Goal: Information Seeking & Learning: Learn about a topic

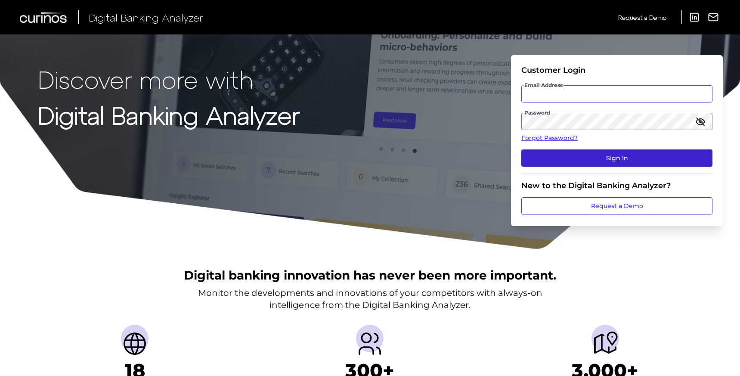
type input "[EMAIL_ADDRESS][DOMAIN_NAME]"
click at [545, 157] on button "Sign In" at bounding box center [616, 157] width 191 height 17
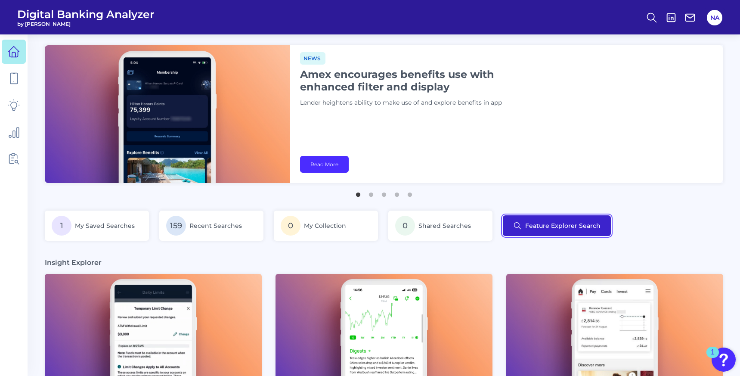
click at [569, 222] on button "Feature Explorer Search" at bounding box center [557, 225] width 108 height 21
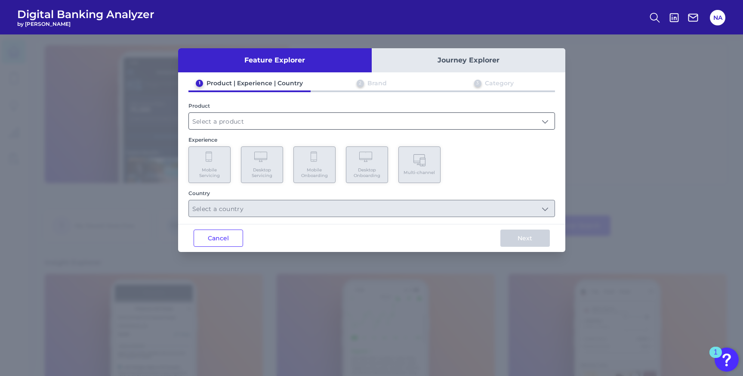
click at [432, 124] on input "text" at bounding box center [372, 121] width 366 height 16
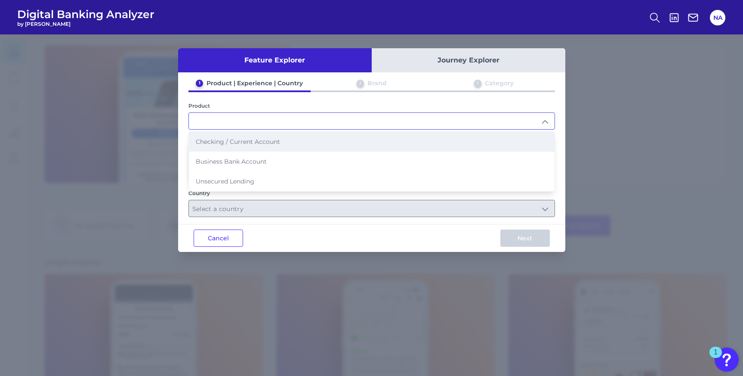
click at [402, 137] on li "Checking / Current Account" at bounding box center [372, 142] width 366 height 20
type input "Checking / Current Account"
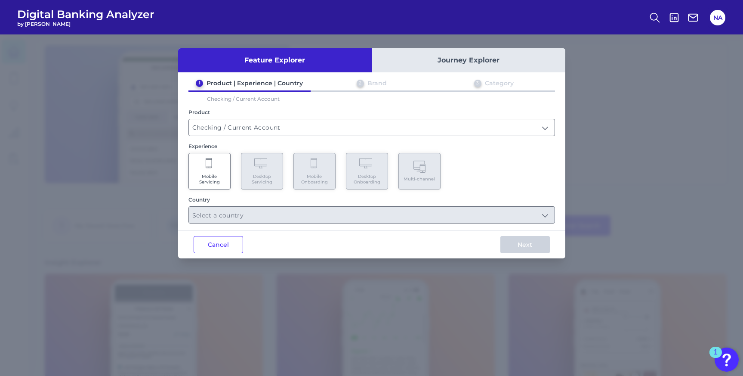
click at [226, 163] on Servicing "Mobile Servicing" at bounding box center [209, 171] width 42 height 37
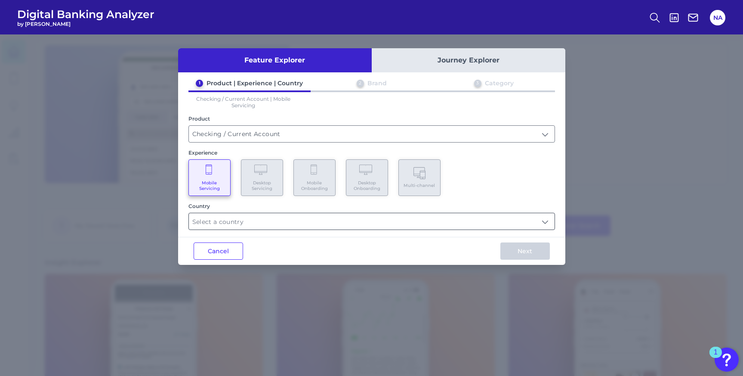
click at [268, 215] on input "text" at bounding box center [372, 221] width 366 height 16
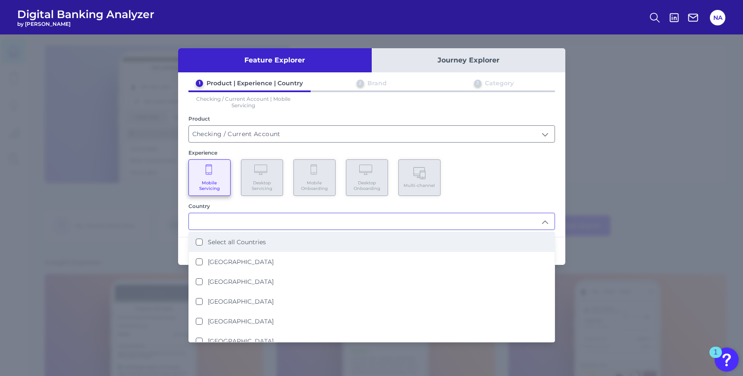
click at [255, 242] on label "Select all Countries" at bounding box center [237, 242] width 58 height 8
type input "Select all Countries"
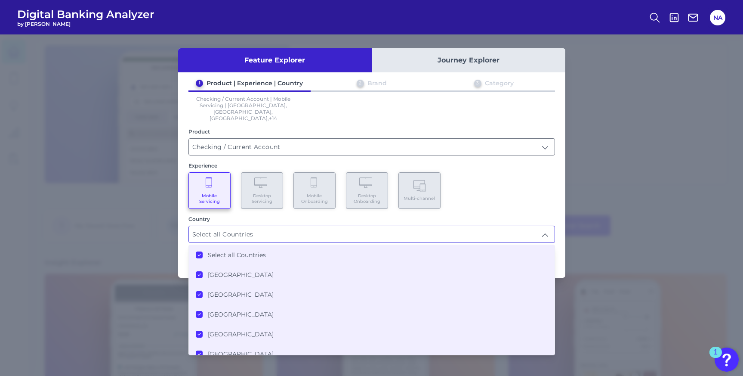
click at [499, 195] on div "1 Product | Experience | Country 2 Brand 3 Category Checking / Current Account …" at bounding box center [371, 161] width 387 height 164
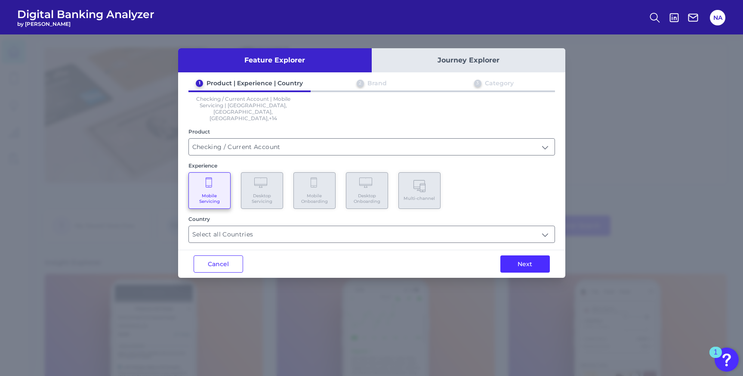
click at [513, 255] on button "Next" at bounding box center [524, 263] width 49 height 17
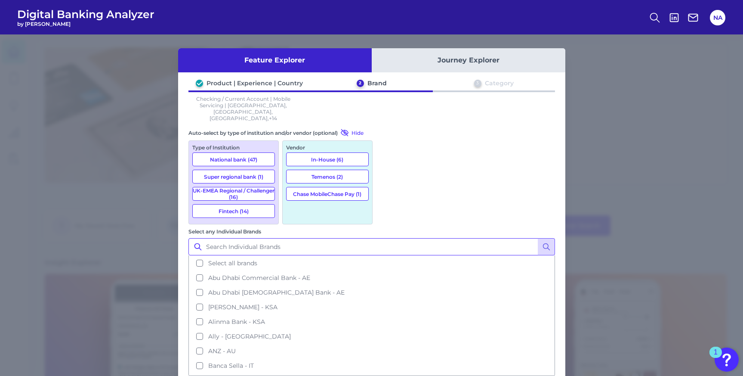
click at [432, 238] on input "Select any Individual Brands" at bounding box center [371, 246] width 367 height 17
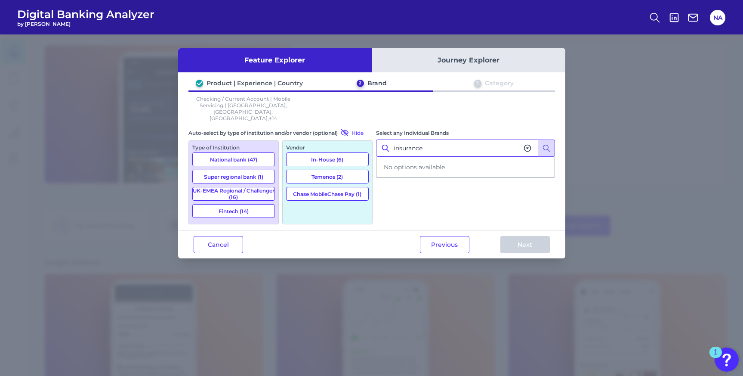
click at [434, 139] on input "insurance" at bounding box center [465, 147] width 179 height 17
type input "insurance"
click at [526, 144] on icon at bounding box center [527, 148] width 9 height 9
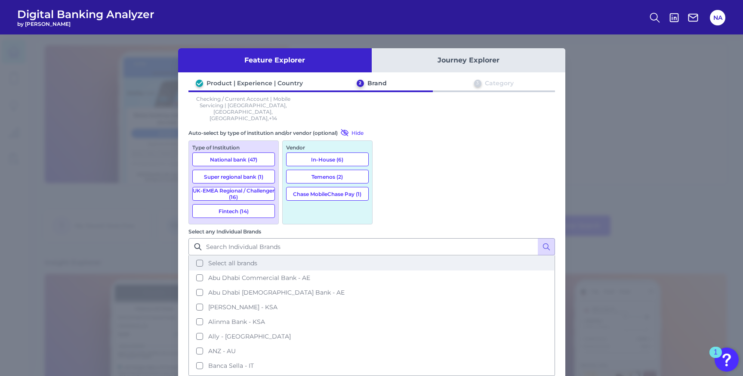
click at [479, 256] on button "Select all brands" at bounding box center [371, 263] width 365 height 15
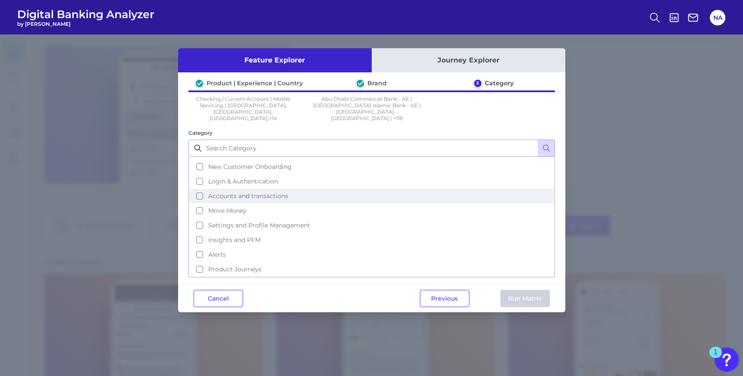
scroll to position [37, 0]
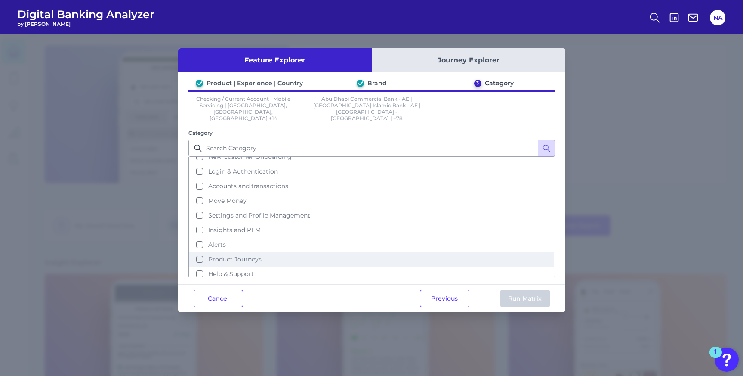
click at [309, 252] on button "Product Journeys" at bounding box center [371, 259] width 365 height 15
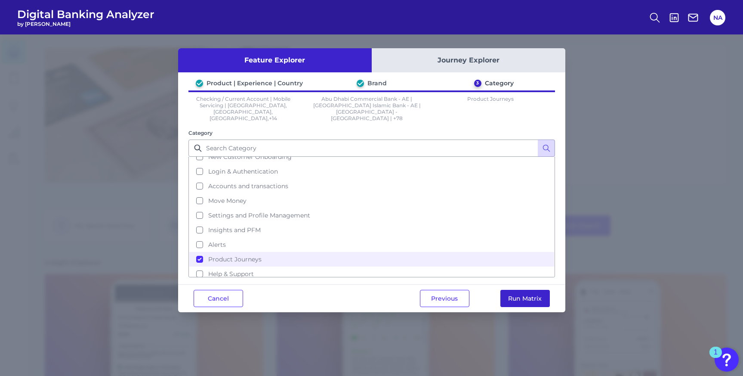
click at [532, 290] on button "Run Matrix" at bounding box center [524, 298] width 49 height 17
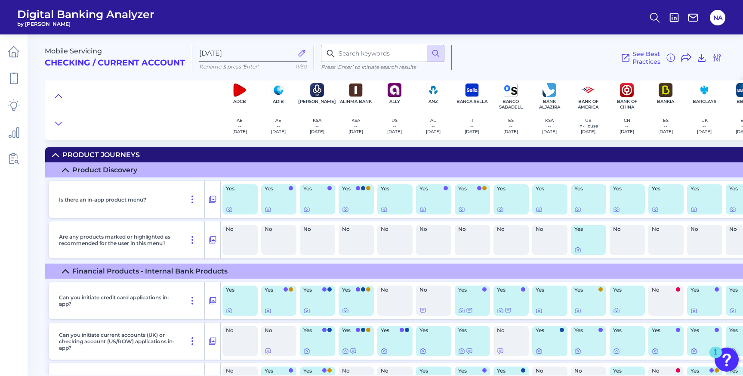
scroll to position [179, 0]
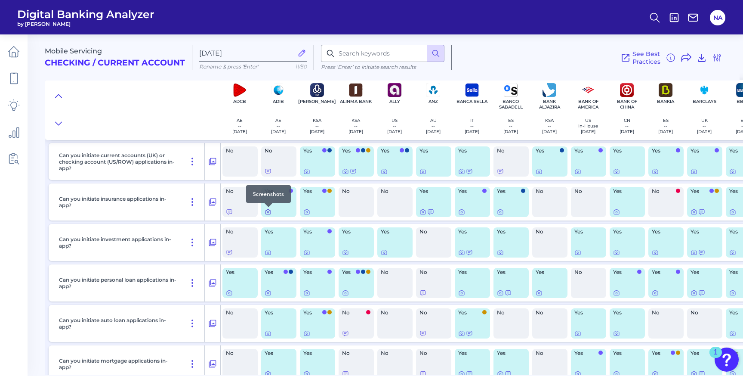
click at [269, 214] on icon at bounding box center [268, 211] width 7 height 7
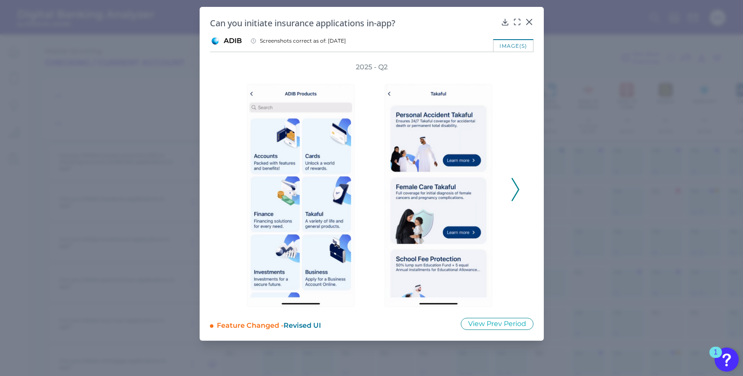
click at [514, 187] on icon at bounding box center [516, 189] width 8 height 23
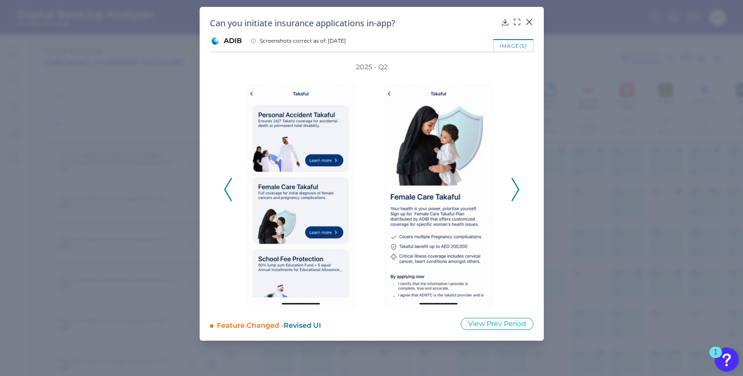
click at [515, 187] on icon at bounding box center [516, 189] width 8 height 23
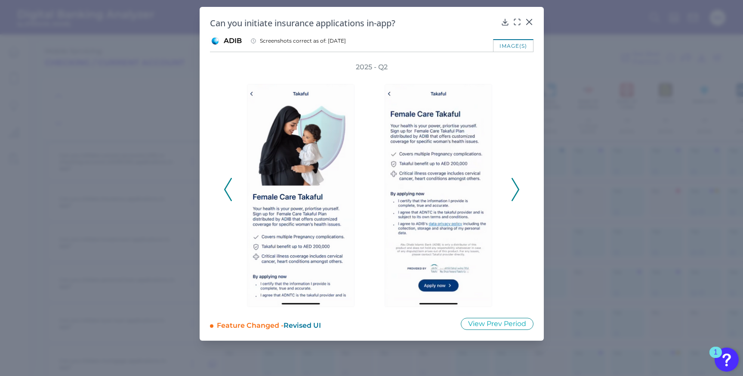
click at [515, 187] on icon at bounding box center [516, 189] width 8 height 23
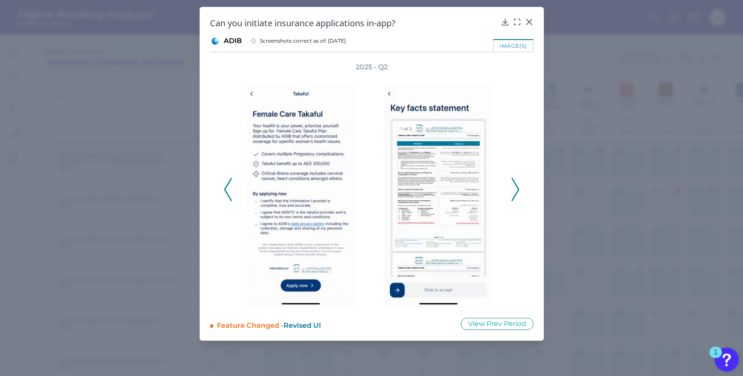
click at [516, 188] on icon at bounding box center [516, 189] width 8 height 23
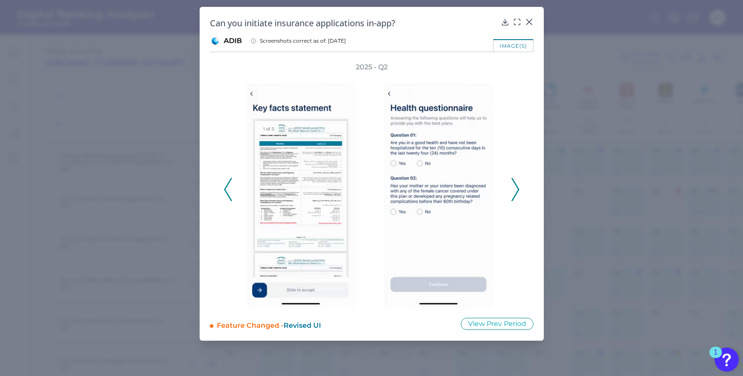
click at [516, 188] on icon at bounding box center [516, 189] width 8 height 23
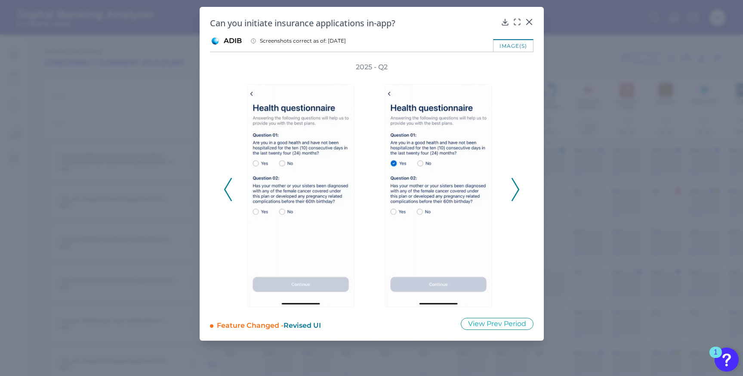
click at [516, 188] on icon at bounding box center [516, 189] width 8 height 23
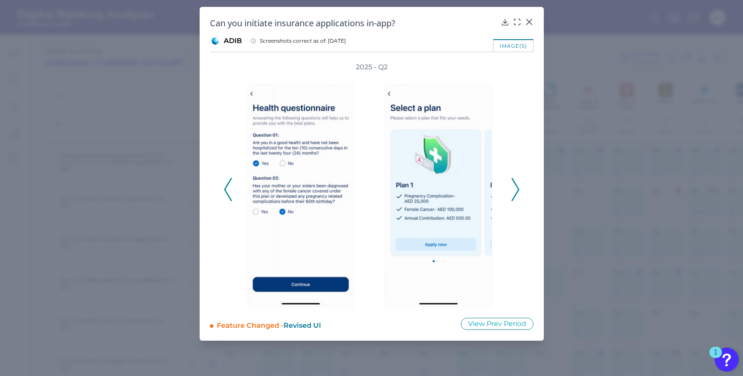
click at [517, 188] on icon at bounding box center [516, 189] width 8 height 23
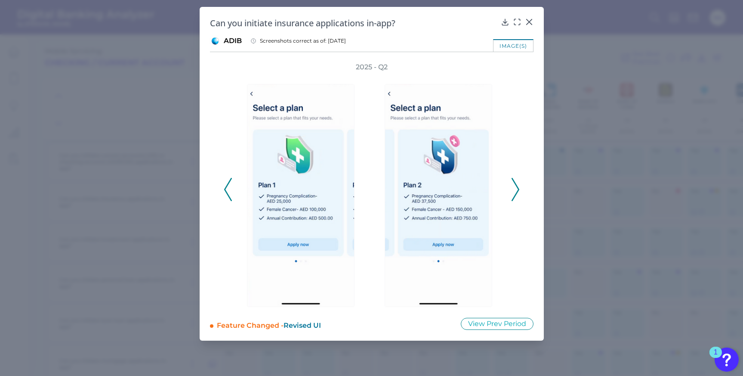
click at [517, 188] on icon at bounding box center [516, 189] width 8 height 23
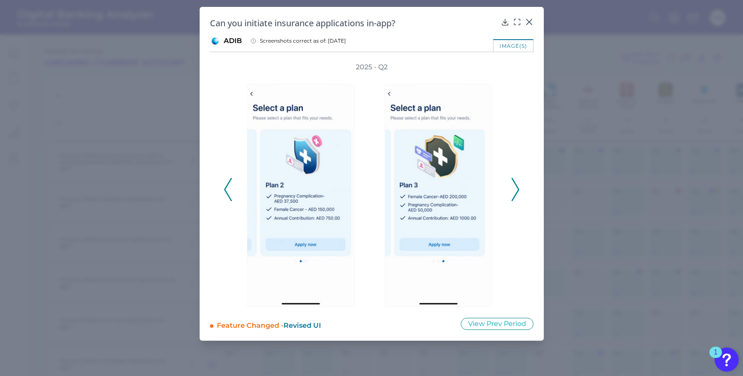
click at [517, 188] on icon at bounding box center [516, 189] width 8 height 23
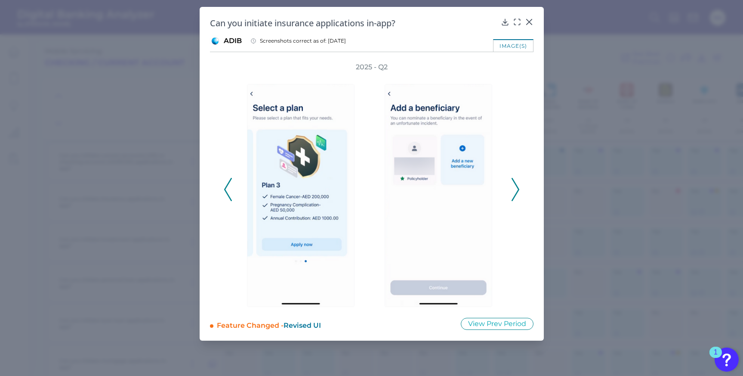
click at [517, 188] on icon at bounding box center [516, 189] width 8 height 23
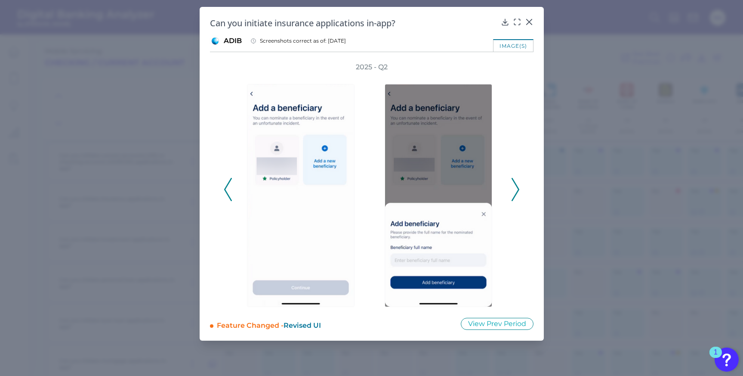
click at [517, 188] on icon at bounding box center [516, 189] width 8 height 23
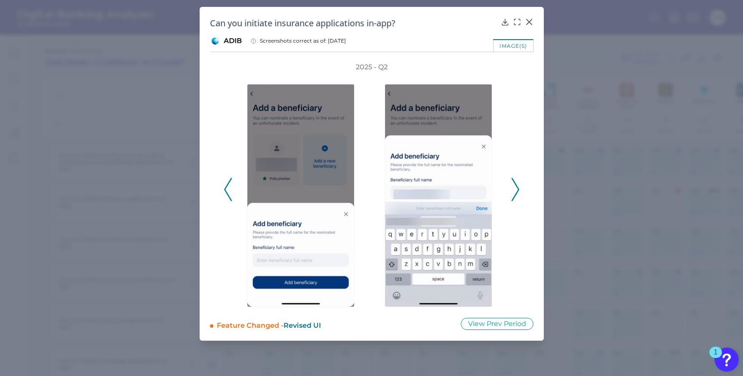
click at [517, 188] on icon at bounding box center [516, 189] width 8 height 23
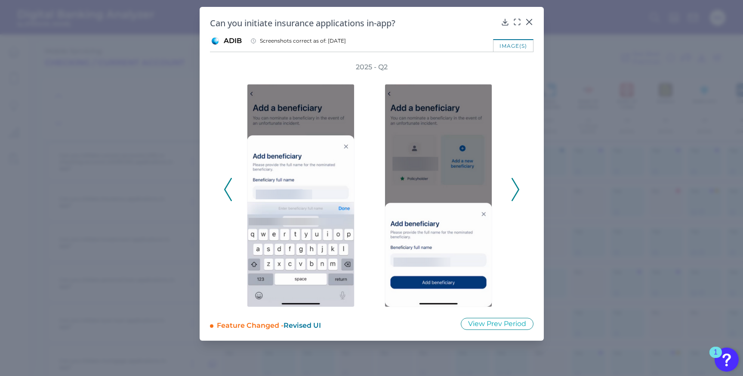
click at [517, 188] on icon at bounding box center [516, 189] width 8 height 23
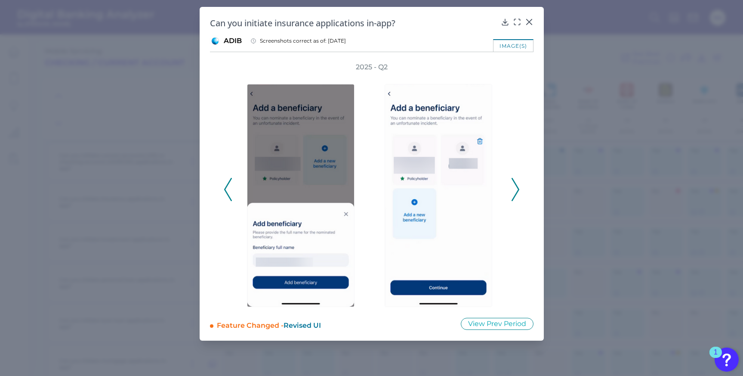
click at [517, 188] on icon at bounding box center [516, 189] width 8 height 23
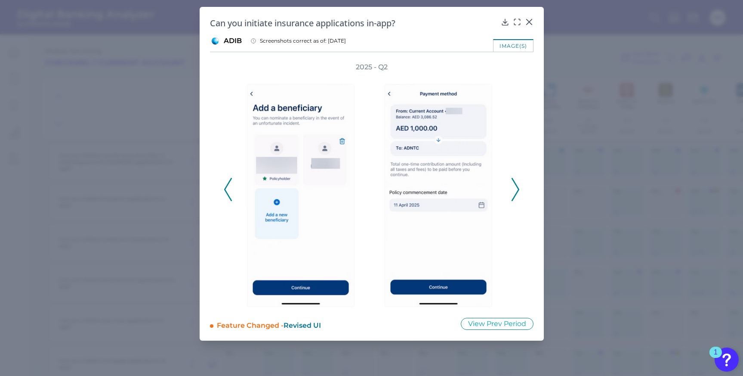
click at [517, 188] on icon at bounding box center [516, 189] width 8 height 23
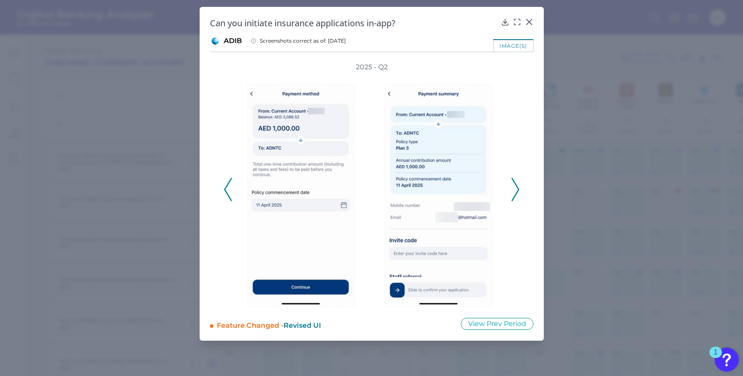
click at [517, 188] on icon at bounding box center [516, 189] width 8 height 23
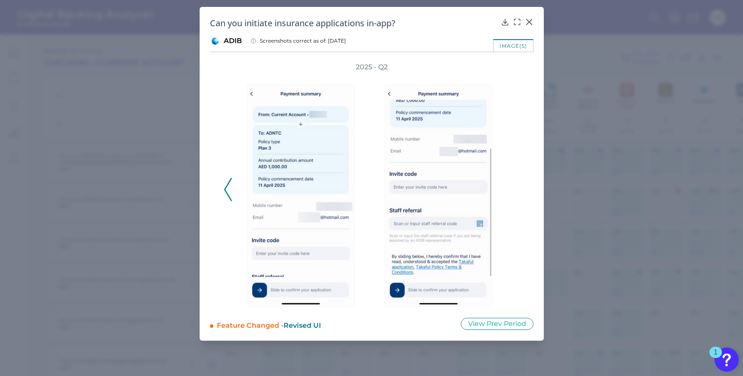
click at [517, 188] on div "2025 - Q2" at bounding box center [372, 184] width 296 height 244
click at [531, 20] on icon at bounding box center [528, 21] width 5 height 5
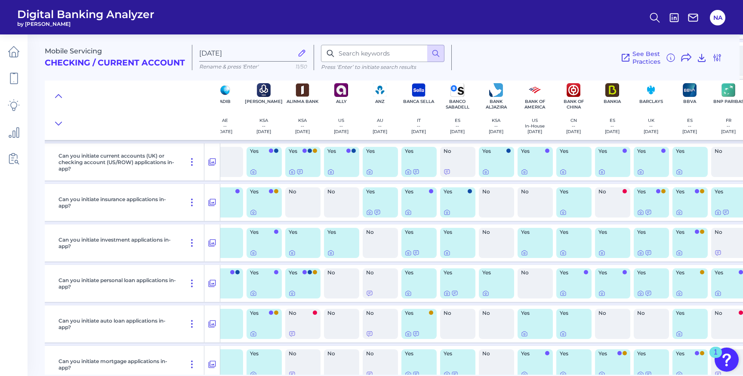
scroll to position [179, 54]
click at [562, 212] on icon at bounding box center [563, 213] width 2 height 2
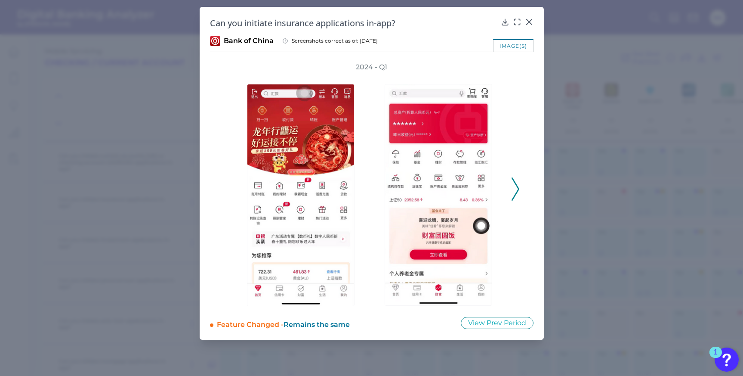
click at [518, 192] on icon at bounding box center [516, 188] width 8 height 23
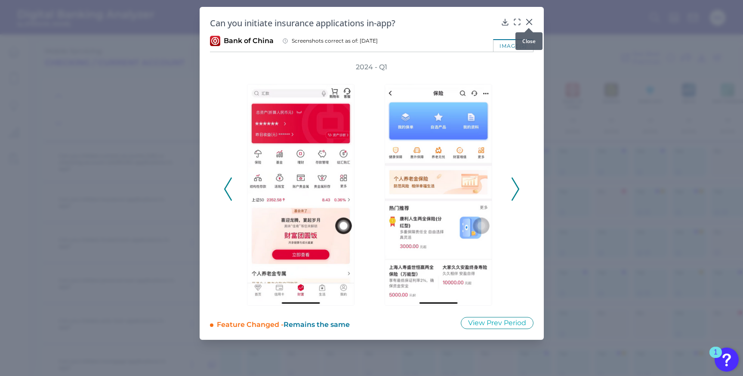
click at [530, 21] on icon at bounding box center [528, 21] width 5 height 5
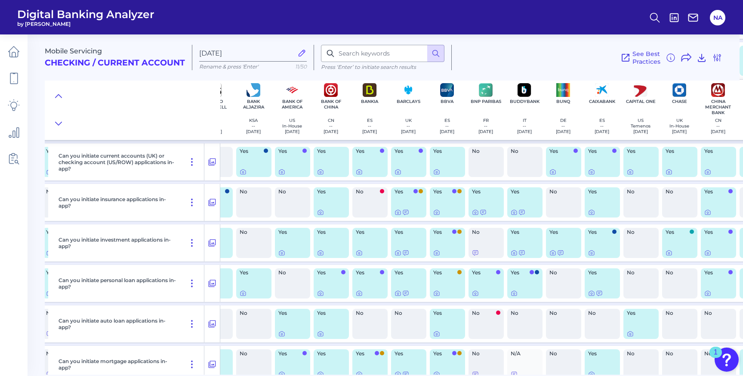
scroll to position [179, 297]
click at [513, 211] on icon at bounding box center [513, 212] width 7 height 7
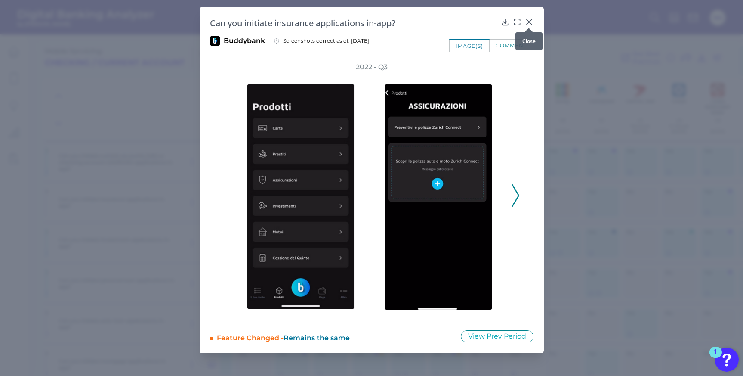
click at [529, 24] on div at bounding box center [529, 28] width 9 height 9
click at [529, 23] on icon at bounding box center [529, 22] width 9 height 9
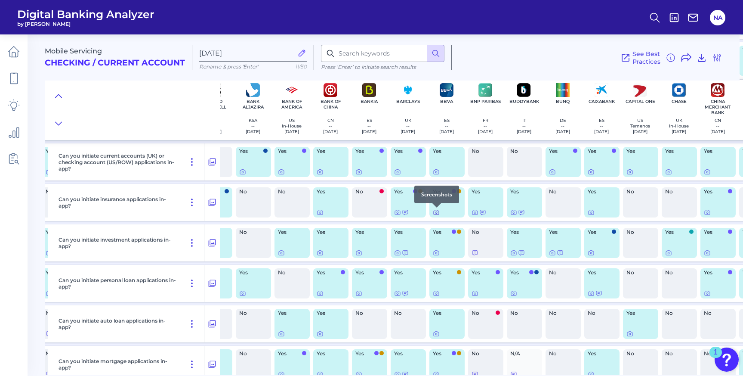
click at [436, 211] on icon at bounding box center [436, 212] width 7 height 7
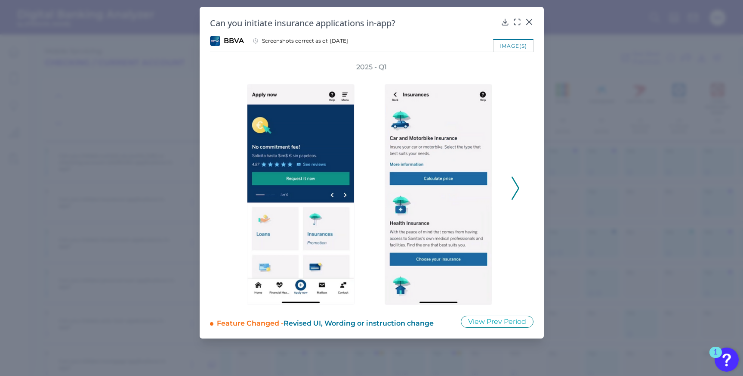
click at [517, 186] on polyline at bounding box center [515, 188] width 6 height 22
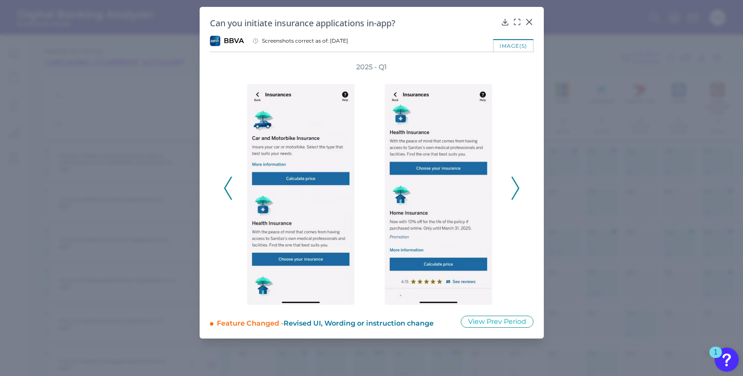
click at [517, 186] on polyline at bounding box center [515, 188] width 6 height 22
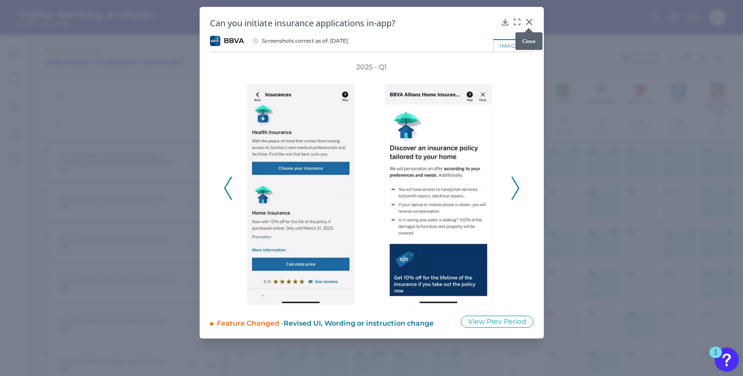
click at [531, 22] on icon at bounding box center [529, 22] width 9 height 9
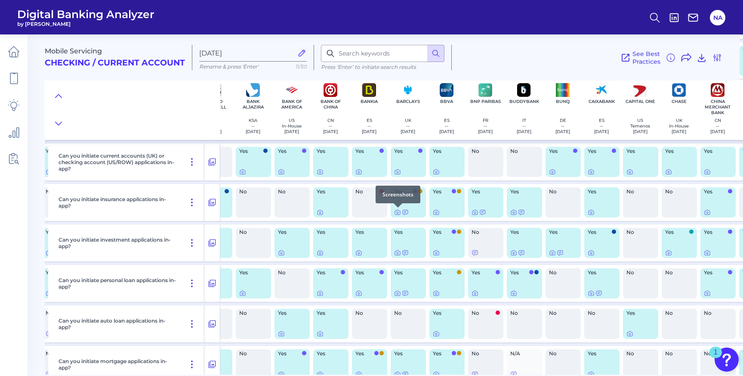
click at [396, 211] on div at bounding box center [398, 207] width 9 height 9
click at [396, 211] on icon at bounding box center [397, 212] width 7 height 7
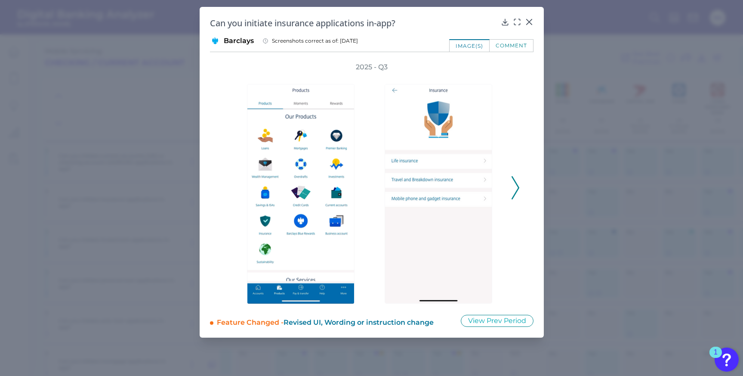
click at [518, 188] on polyline at bounding box center [515, 188] width 6 height 22
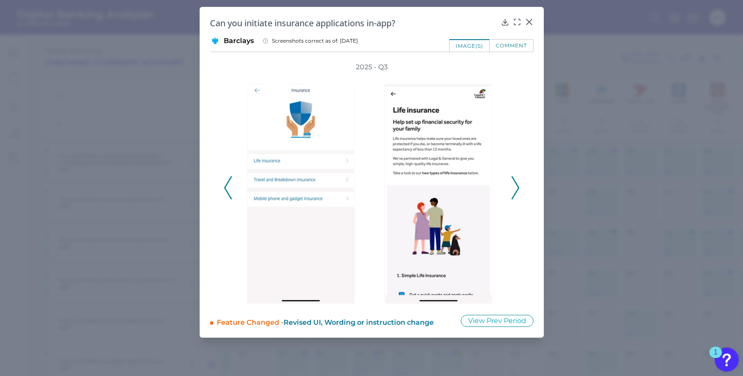
click at [518, 188] on polyline at bounding box center [515, 188] width 6 height 22
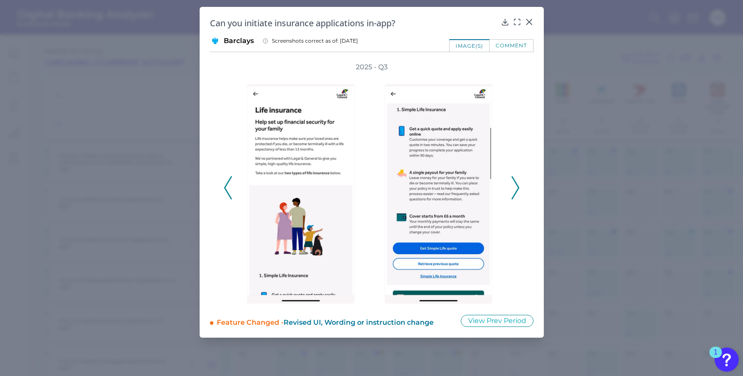
click at [517, 188] on polyline at bounding box center [515, 188] width 6 height 22
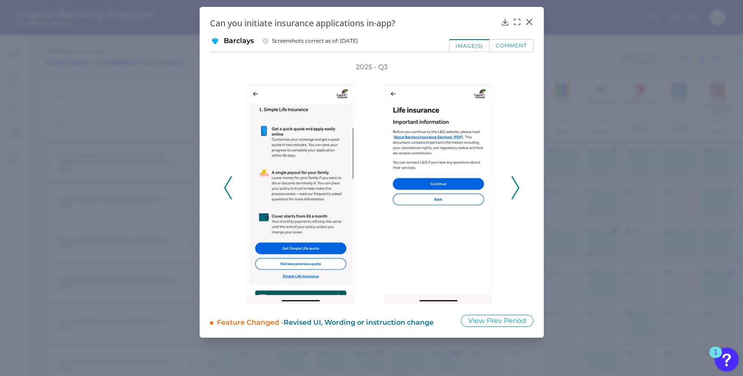
click at [518, 188] on icon at bounding box center [516, 187] width 8 height 23
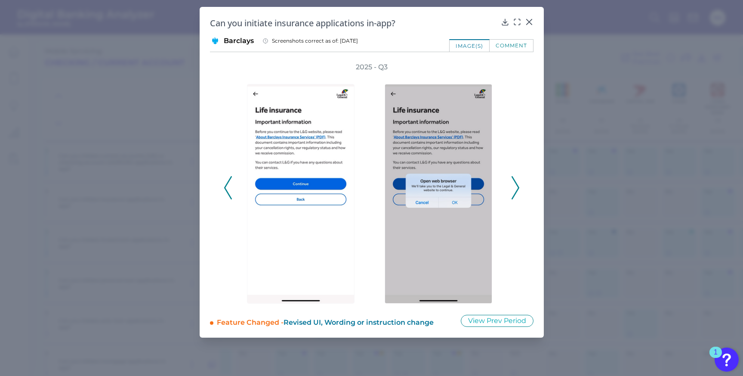
click at [518, 188] on polyline at bounding box center [515, 188] width 6 height 22
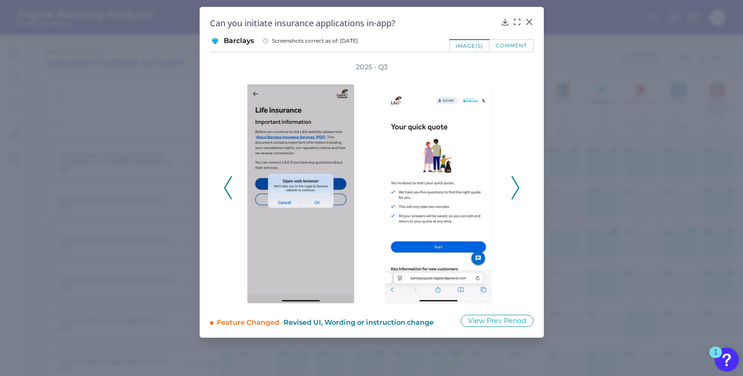
click at [518, 188] on polyline at bounding box center [515, 188] width 6 height 22
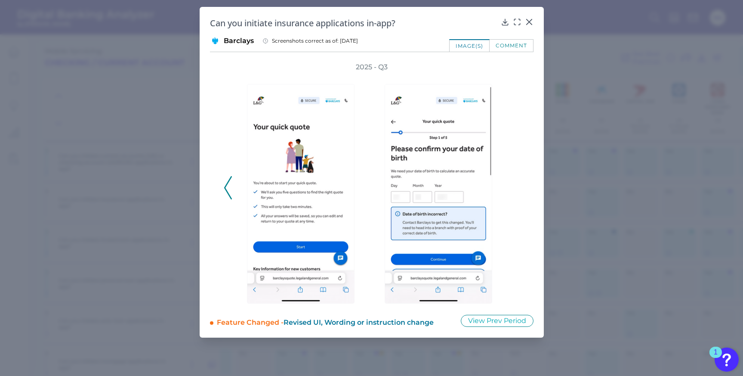
click at [519, 188] on div "2025 - Q3" at bounding box center [372, 182] width 296 height 241
click at [530, 19] on icon at bounding box center [529, 22] width 9 height 9
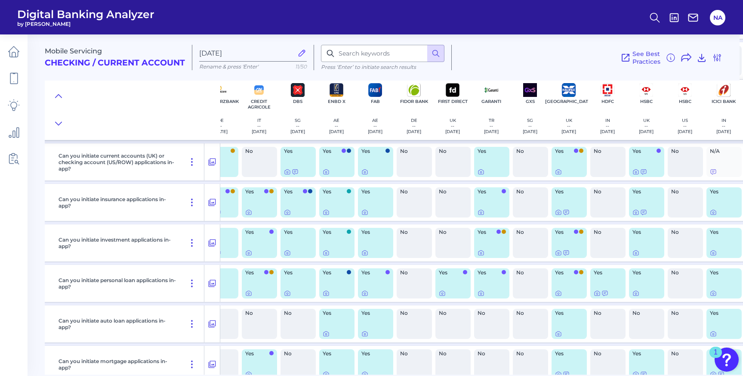
scroll to position [179, 961]
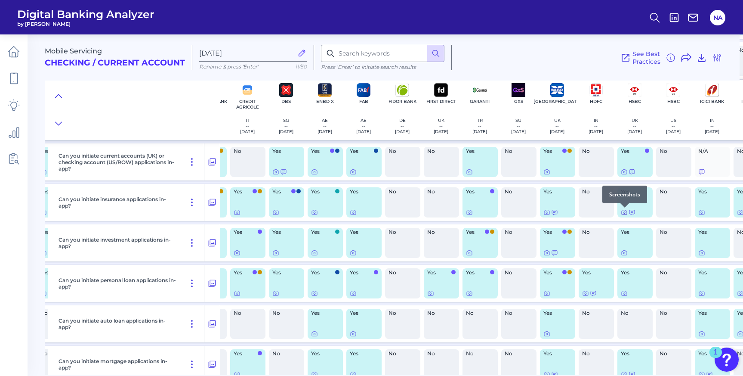
click at [626, 213] on icon at bounding box center [624, 212] width 7 height 7
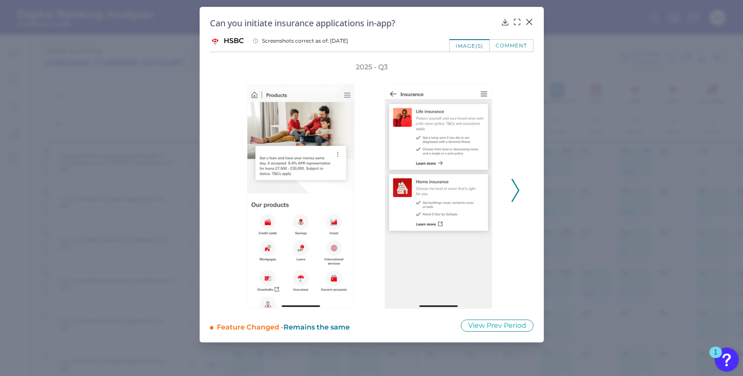
click at [515, 185] on icon at bounding box center [516, 190] width 8 height 23
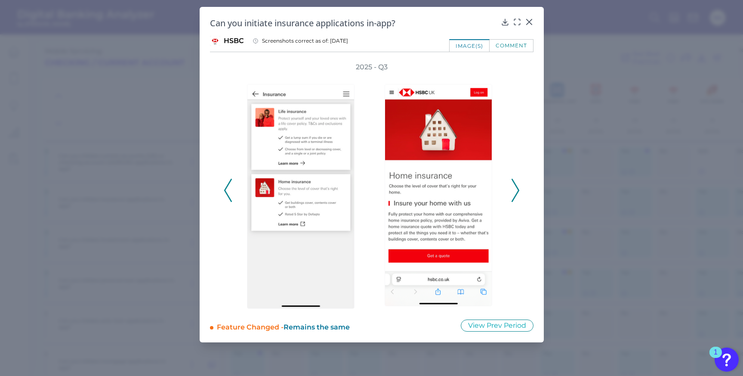
click at [515, 185] on icon at bounding box center [516, 190] width 8 height 23
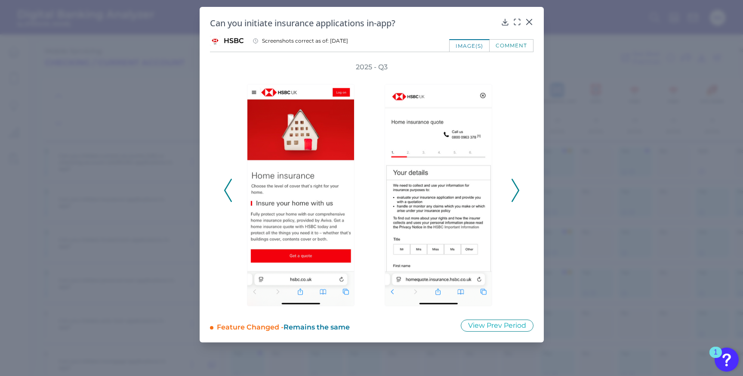
click at [515, 185] on icon at bounding box center [516, 190] width 8 height 23
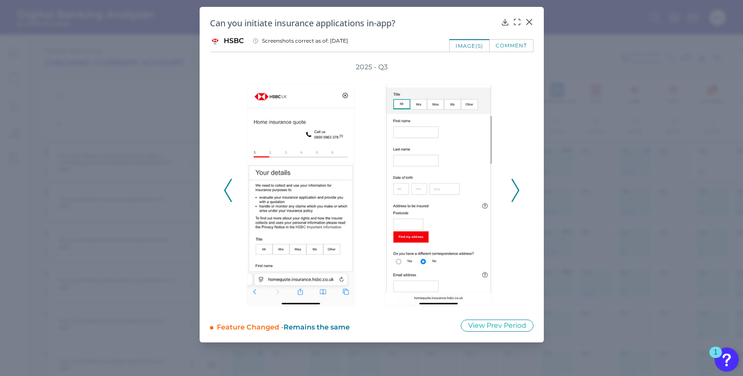
click at [515, 185] on polyline at bounding box center [515, 190] width 6 height 22
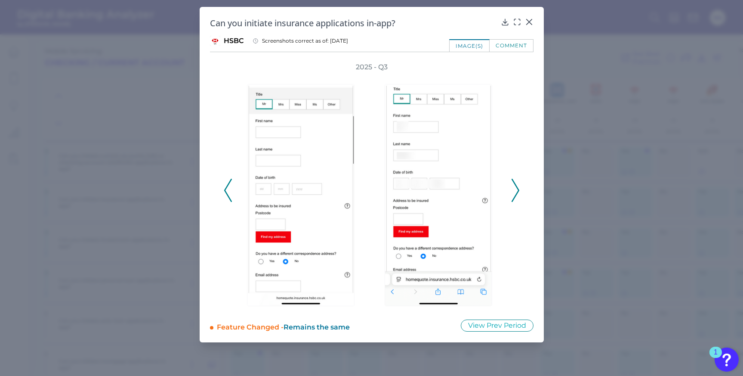
click at [516, 185] on polyline at bounding box center [515, 190] width 6 height 22
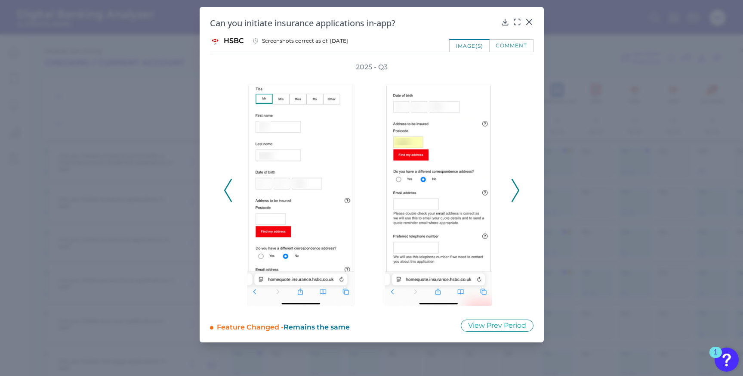
click at [516, 185] on polyline at bounding box center [515, 190] width 6 height 22
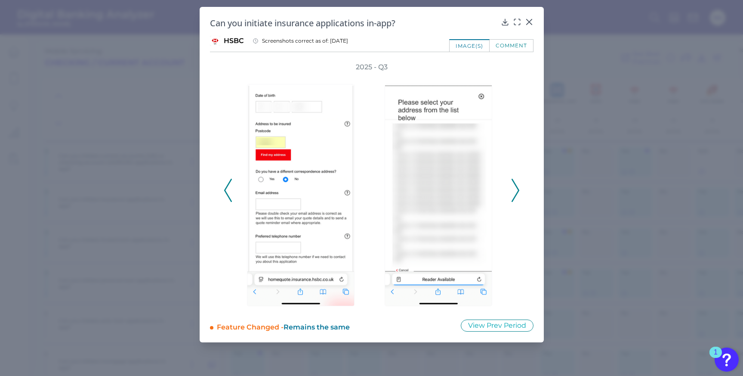
click at [516, 186] on polyline at bounding box center [515, 190] width 6 height 22
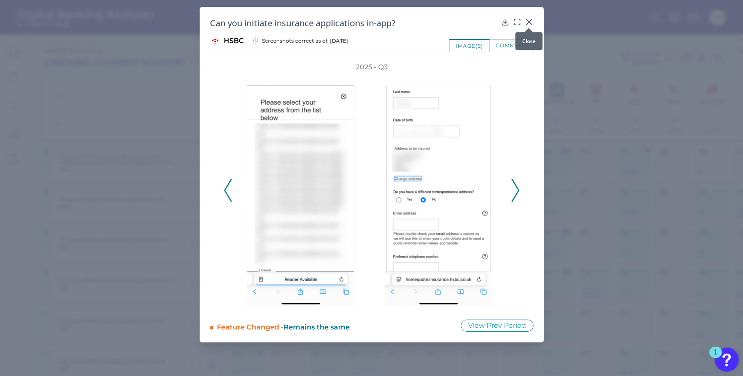
click at [531, 21] on icon at bounding box center [528, 21] width 5 height 5
